Goal: Submit feedback/report problem

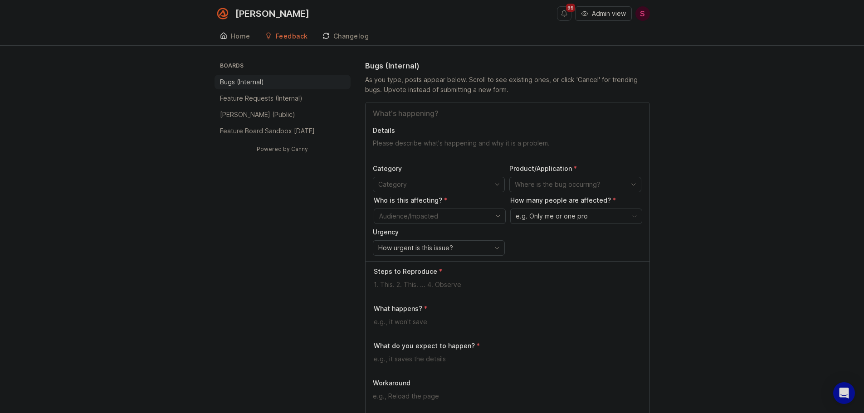
click at [411, 115] on input "Title" at bounding box center [507, 113] width 269 height 11
type input "T"
drag, startPoint x: 457, startPoint y: 116, endPoint x: 656, endPoint y: 120, distance: 199.2
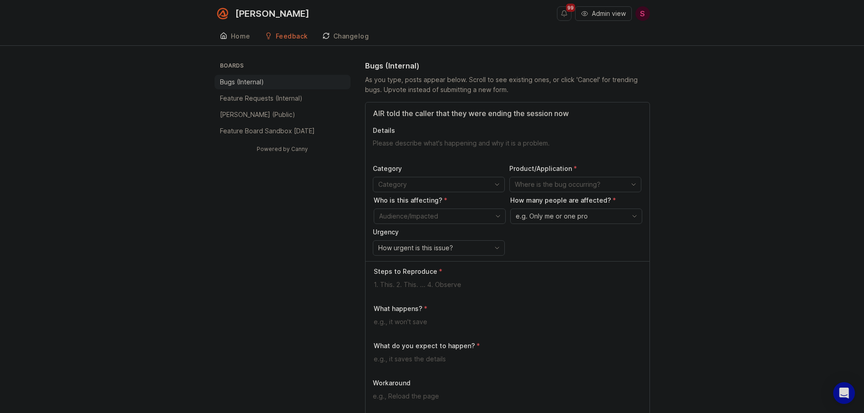
scroll to position [0, 0]
type input "AIR told the caller that they were ending the session now"
click at [381, 148] on textarea "Details" at bounding box center [507, 148] width 269 height 18
paste textarea "after telling the caller she could not provide estimates"
drag, startPoint x: 419, startPoint y: 145, endPoint x: 383, endPoint y: 149, distance: 36.1
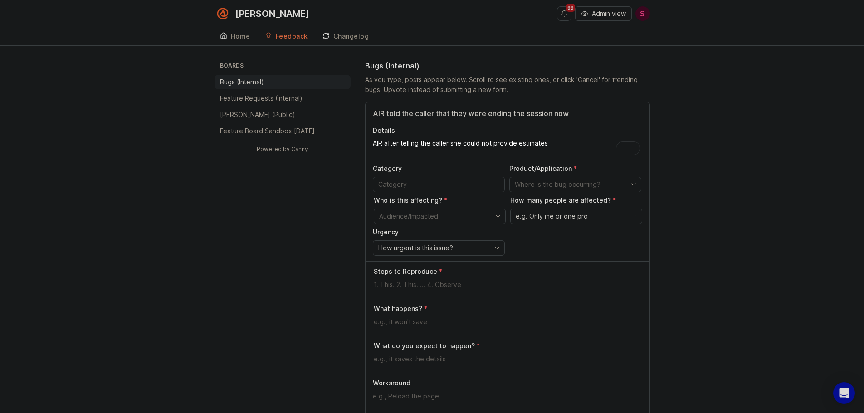
click at [383, 149] on textarea "AIR after telling the caller she could not provide estimates" at bounding box center [507, 148] width 269 height 18
click at [532, 148] on textarea "AIR told the caller she could not provide estimates" at bounding box center [507, 148] width 269 height 18
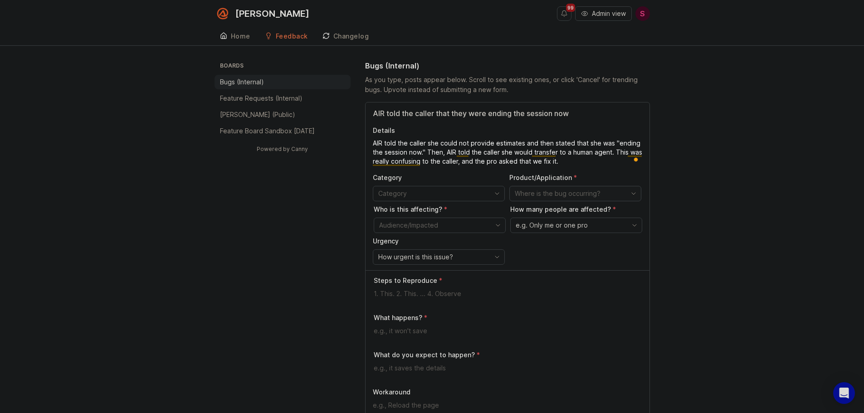
type textarea "AIR told the caller she could not provide estimates and then stated that she wa…"
click at [543, 191] on input "toggle menu" at bounding box center [570, 194] width 111 height 10
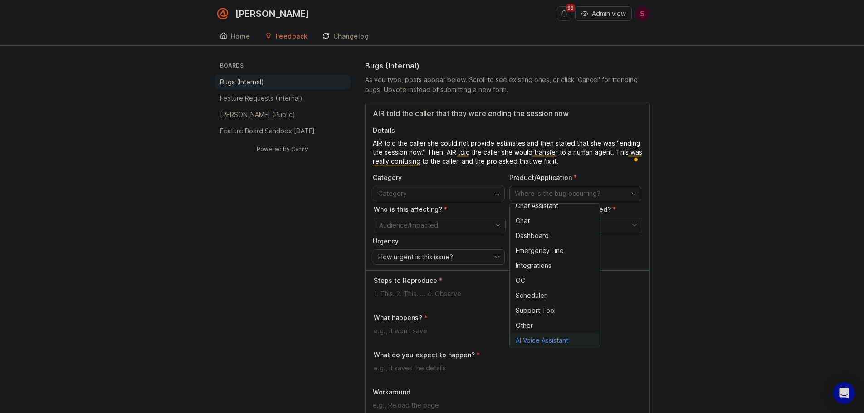
click at [547, 341] on span "AI Voice Assistant" at bounding box center [542, 341] width 53 height 10
type input "AI Voice Assistant"
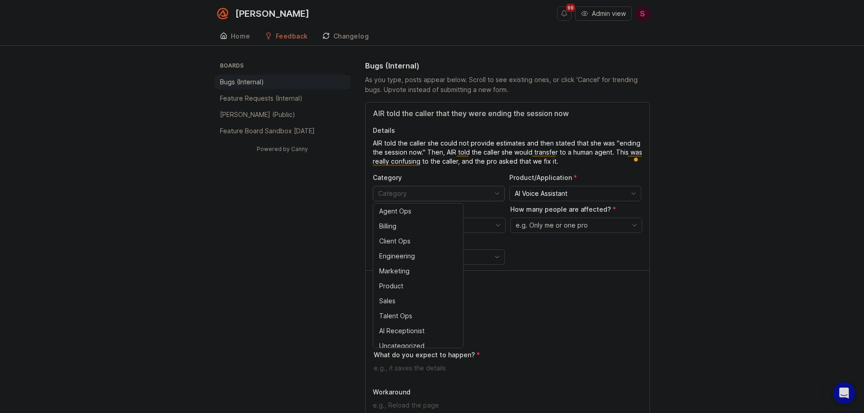
click at [467, 191] on input "toggle menu" at bounding box center [433, 194] width 111 height 10
click at [573, 286] on div "Steps to Reproduce" at bounding box center [508, 291] width 269 height 30
click at [563, 227] on span "e.g. Only me or one pro" at bounding box center [552, 225] width 72 height 10
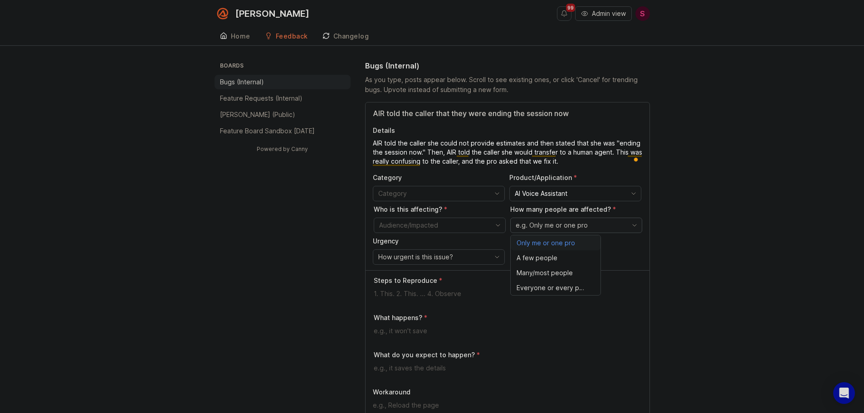
click at [561, 242] on span "Only me or one pro" at bounding box center [546, 243] width 59 height 10
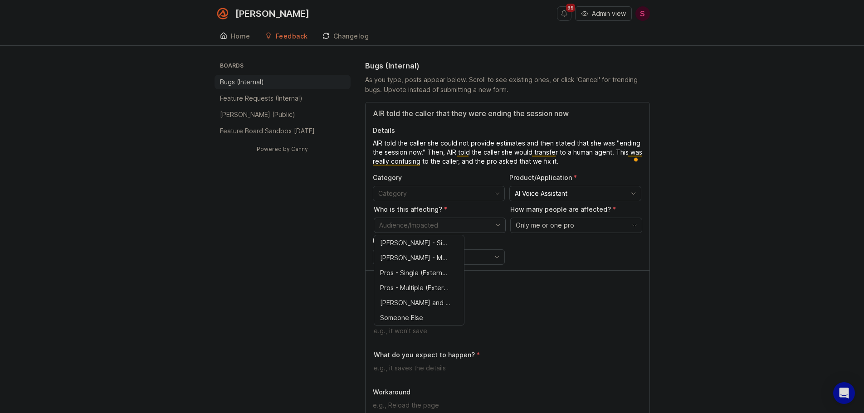
click at [412, 222] on input "toggle menu" at bounding box center [434, 225] width 111 height 10
click at [416, 272] on span "Pros - Single (External)" at bounding box center [414, 273] width 68 height 10
type input "Pros - Single (External)"
click at [425, 259] on span "How urgent is this issue?" at bounding box center [415, 257] width 75 height 10
click at [409, 301] on li "Normal" at bounding box center [418, 304] width 90 height 15
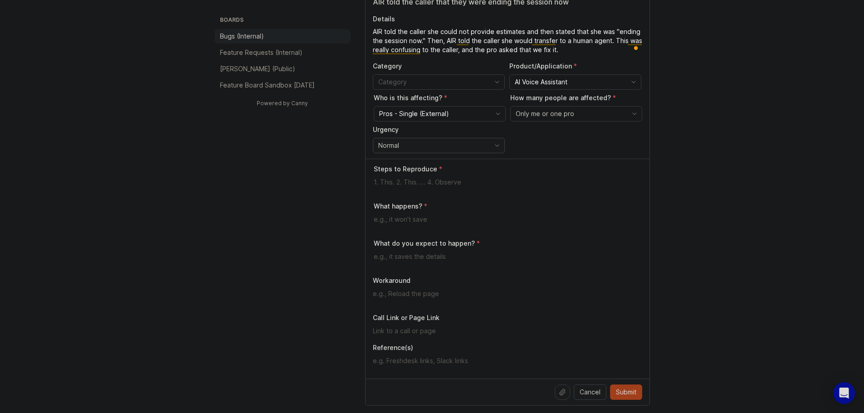
scroll to position [136, 0]
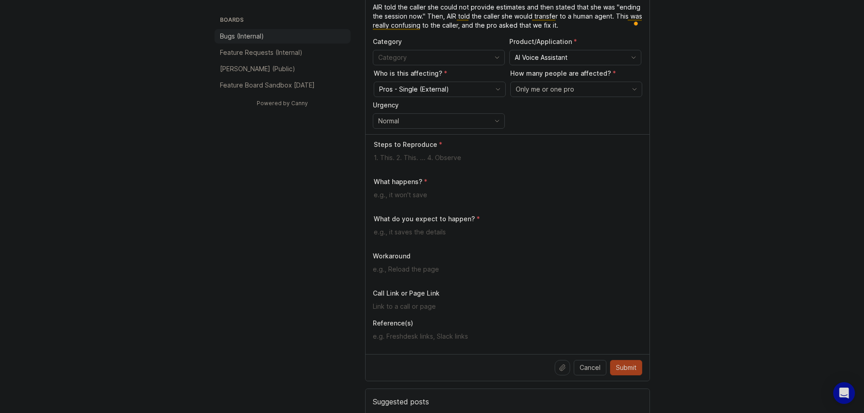
click at [390, 160] on textarea at bounding box center [508, 158] width 269 height 10
type textarea "I"
type textarea "Is the caller asks for an estimate"
click at [423, 199] on textarea at bounding box center [508, 195] width 269 height 10
type textarea "AIR says they cannot provide estimates and then says they are ending the session"
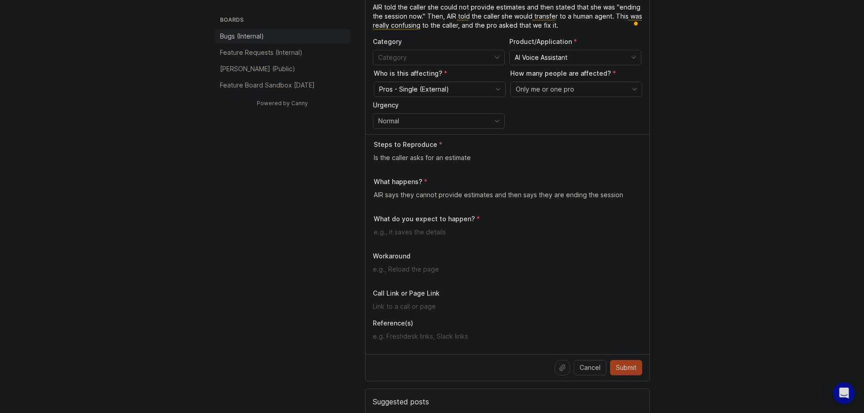
click at [404, 236] on textarea at bounding box center [508, 232] width 269 height 10
type textarea "I"
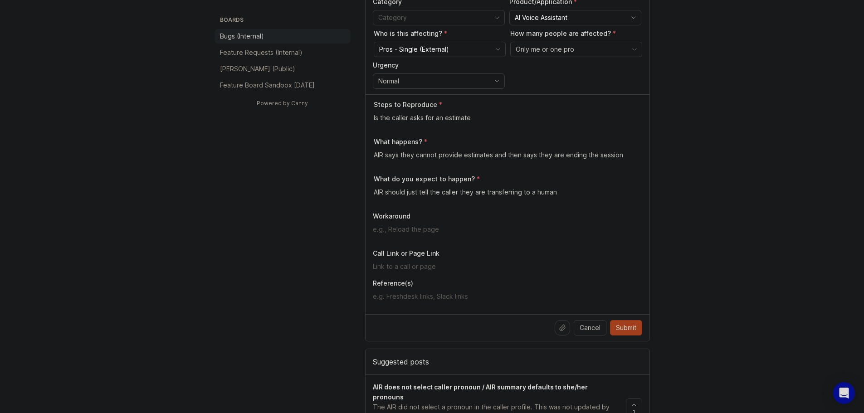
scroll to position [272, 0]
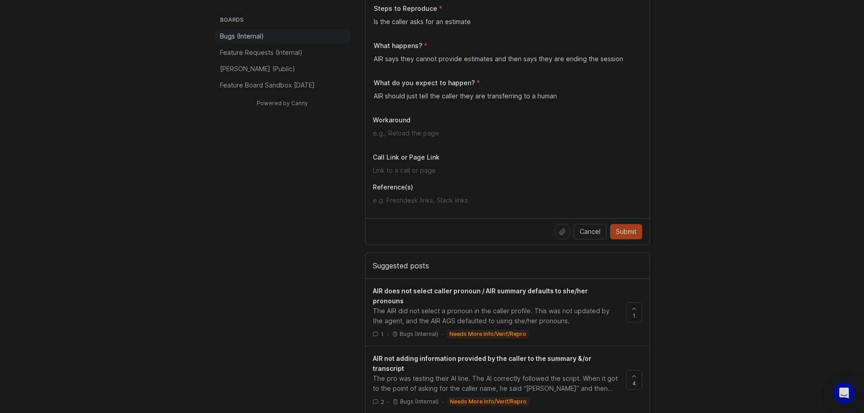
type textarea "AIR should just tell the caller they are transferring to a human"
click at [412, 170] on input "text" at bounding box center [507, 171] width 269 height 10
paste input "[URL][PERSON_NAME]"
type input "[URL][PERSON_NAME]"
click at [628, 235] on span "Submit" at bounding box center [626, 231] width 20 height 9
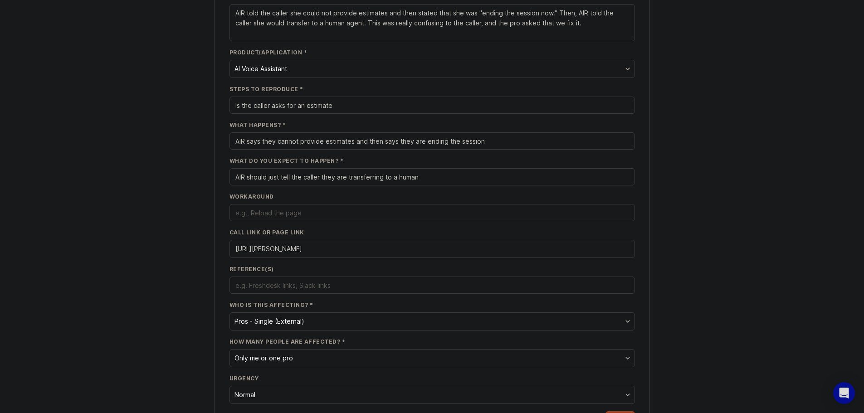
scroll to position [171, 0]
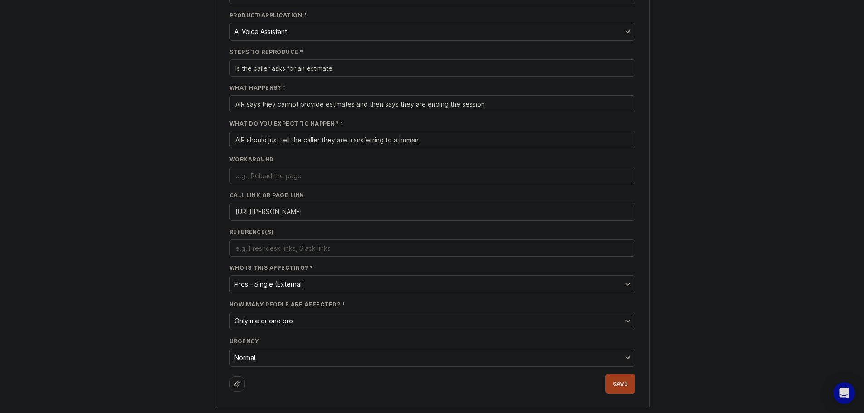
click at [279, 249] on textarea "Reference(s)" at bounding box center [432, 249] width 394 height 10
paste textarea "[URL][PERSON_NAME][DOMAIN_NAME]"
type textarea "[URL][PERSON_NAME][DOMAIN_NAME]"
click at [621, 385] on span "Save" at bounding box center [620, 384] width 15 height 7
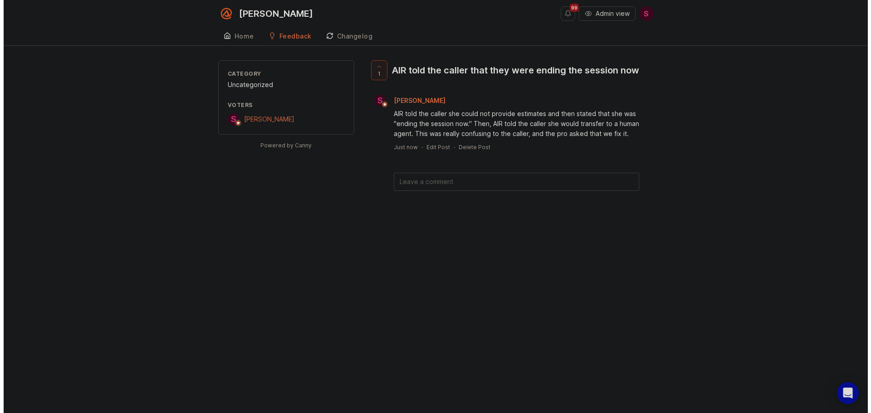
scroll to position [0, 0]
